Goal: Transaction & Acquisition: Purchase product/service

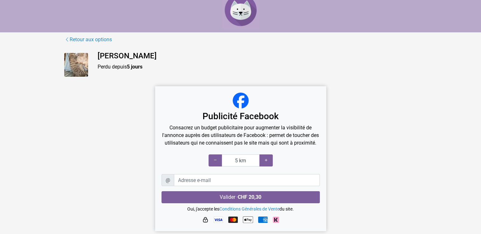
scroll to position [16, 0]
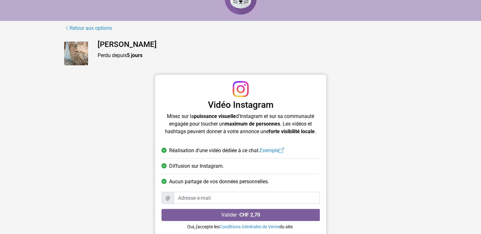
scroll to position [32, 0]
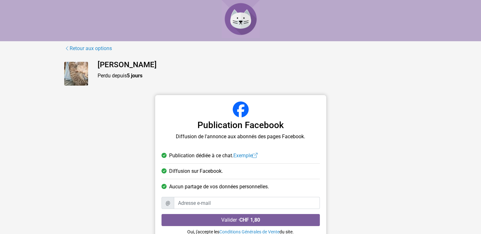
scroll to position [23, 0]
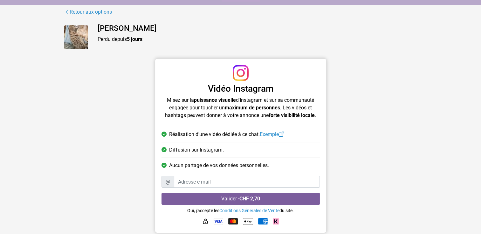
scroll to position [38, 0]
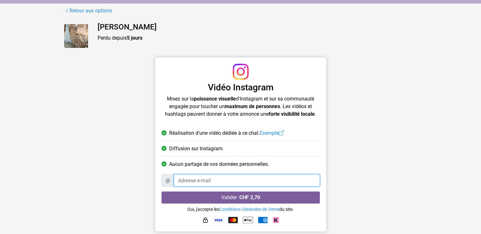
click at [224, 181] on input "Adresse e-mail" at bounding box center [247, 181] width 146 height 12
type input "[PERSON_NAME][EMAIL_ADDRESS][DOMAIN_NAME]"
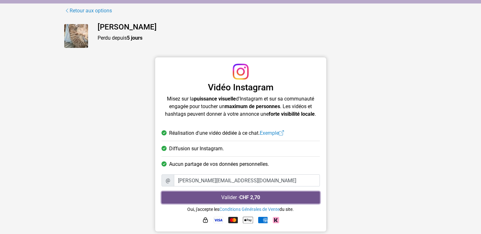
click at [250, 197] on strong "CHF 2,70" at bounding box center [249, 198] width 21 height 6
